Goal: Information Seeking & Learning: Stay updated

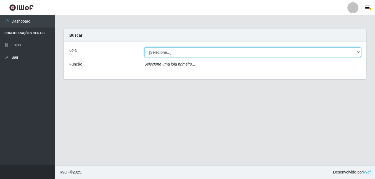
click at [195, 50] on select "[Selecione...] Bemais Supermercados - B7 Oitizeiro" at bounding box center [252, 52] width 217 height 10
select select "411"
click at [144, 47] on select "[Selecione...] Bemais Supermercados - B7 Oitizeiro" at bounding box center [252, 52] width 217 height 10
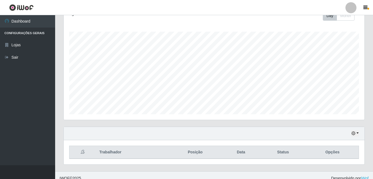
scroll to position [89, 0]
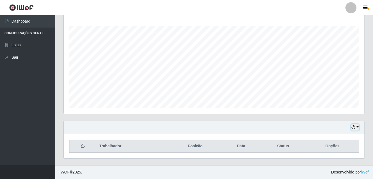
drag, startPoint x: 358, startPoint y: 129, endPoint x: 354, endPoint y: 130, distance: 4.8
click at [358, 130] on button "button" at bounding box center [356, 127] width 8 height 6
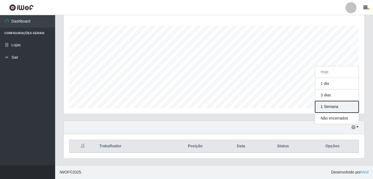
click at [334, 109] on button "1 Semana" at bounding box center [337, 107] width 44 height 12
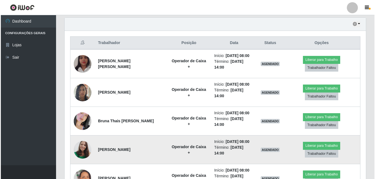
scroll to position [193, 0]
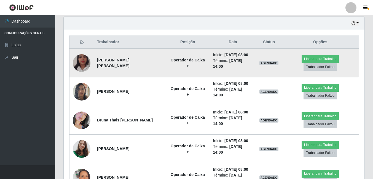
click at [79, 61] on img at bounding box center [82, 62] width 18 height 31
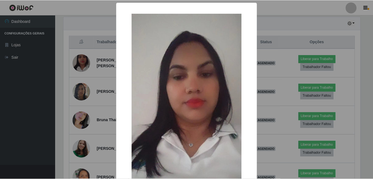
scroll to position [115, 298]
click at [92, 79] on div "× OK Cancel" at bounding box center [187, 89] width 375 height 179
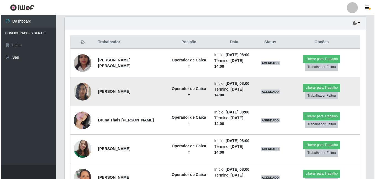
scroll to position [115, 301]
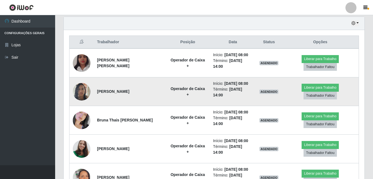
click at [86, 86] on img at bounding box center [82, 91] width 18 height 23
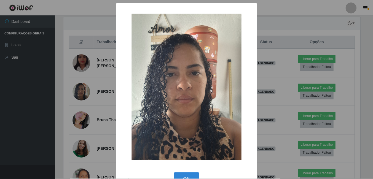
scroll to position [115, 298]
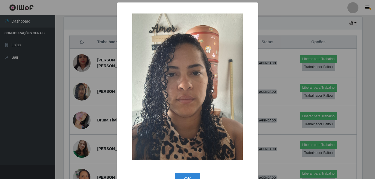
click at [86, 86] on div "× OK Cancel" at bounding box center [187, 89] width 375 height 179
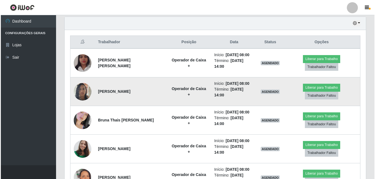
scroll to position [115, 301]
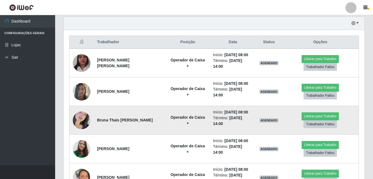
click at [87, 112] on img at bounding box center [82, 120] width 18 height 31
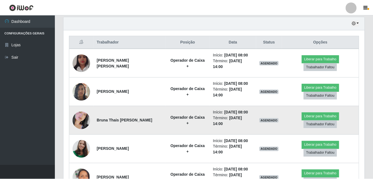
scroll to position [115, 298]
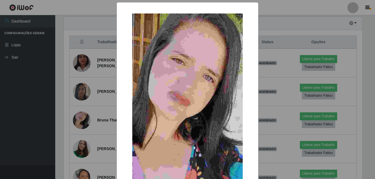
click at [92, 106] on div "× OK Cancel" at bounding box center [187, 89] width 375 height 179
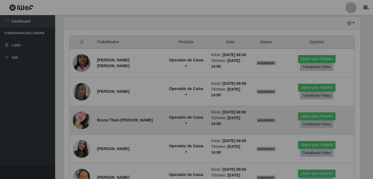
scroll to position [115, 301]
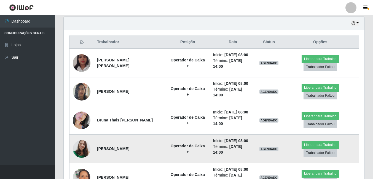
click at [81, 137] on img at bounding box center [82, 149] width 18 height 24
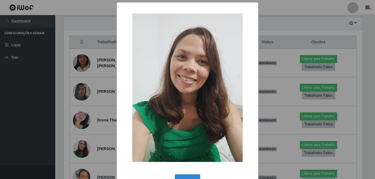
click at [87, 121] on div "× OK Cancel" at bounding box center [187, 89] width 375 height 179
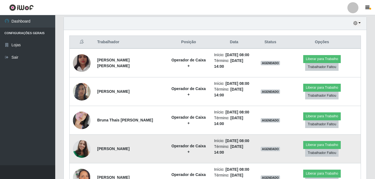
scroll to position [115, 301]
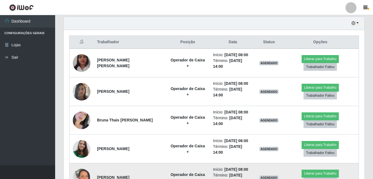
click at [81, 169] on img at bounding box center [82, 177] width 18 height 17
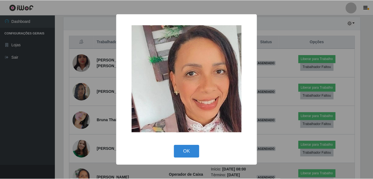
scroll to position [115, 298]
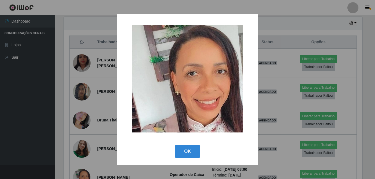
drag, startPoint x: 92, startPoint y: 79, endPoint x: 90, endPoint y: 84, distance: 5.5
click at [92, 79] on div "× OK Cancel" at bounding box center [187, 89] width 375 height 179
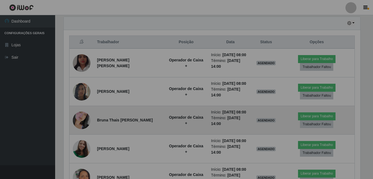
scroll to position [115, 301]
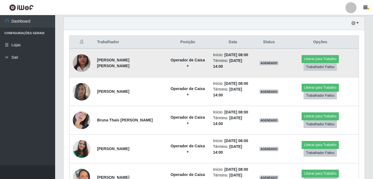
click at [84, 63] on img at bounding box center [82, 62] width 18 height 31
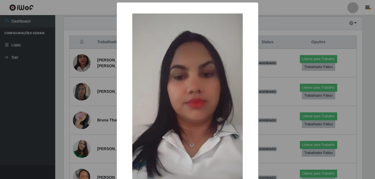
click at [87, 113] on div "× OK Cancel" at bounding box center [187, 89] width 375 height 179
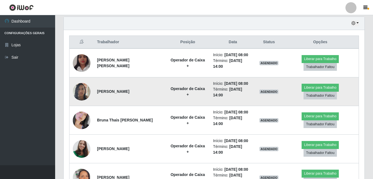
scroll to position [115, 301]
click at [79, 89] on img at bounding box center [82, 91] width 18 height 23
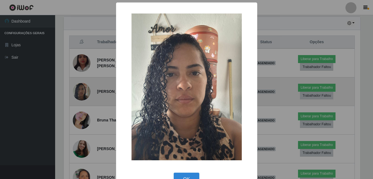
scroll to position [0, 0]
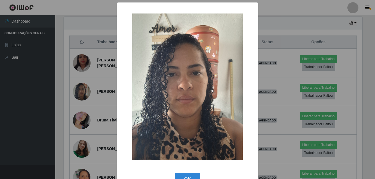
drag, startPoint x: 86, startPoint y: 102, endPoint x: 86, endPoint y: 99, distance: 3.3
click at [87, 103] on div "× OK Cancel" at bounding box center [187, 89] width 375 height 179
